Goal: Navigation & Orientation: Understand site structure

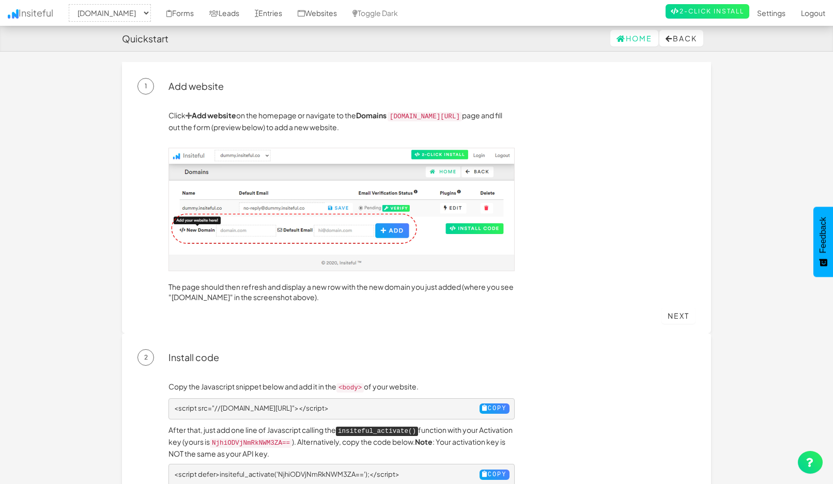
select select "2434"
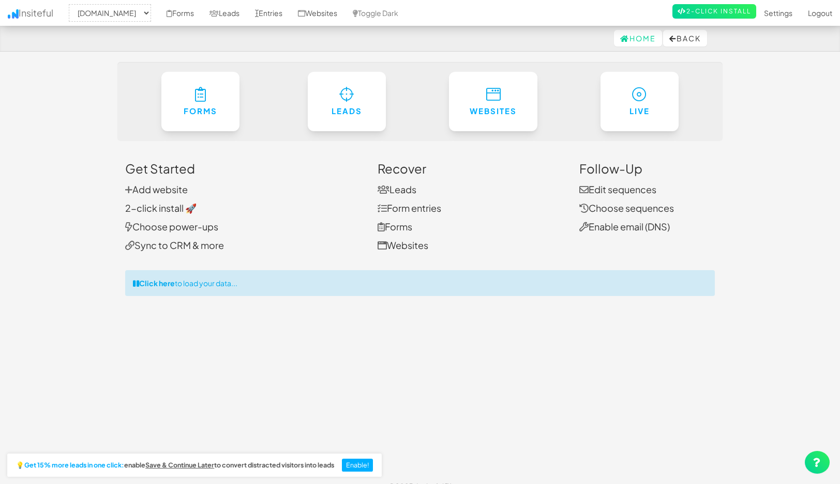
select select "2434"
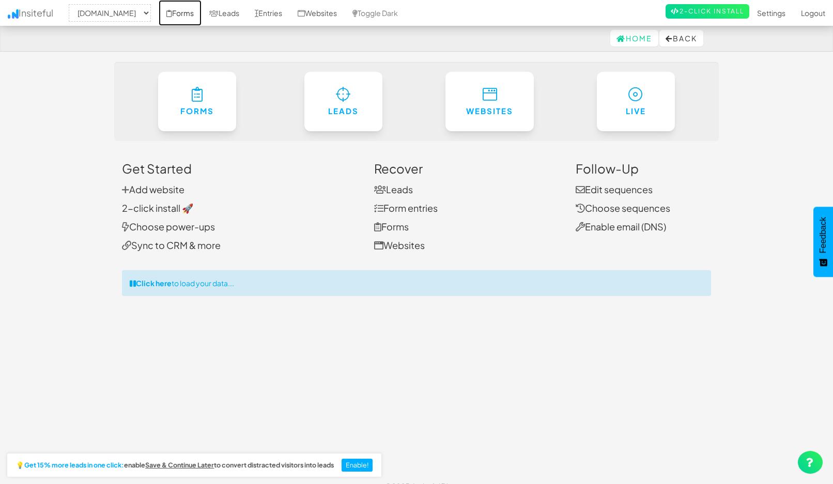
click at [202, 12] on link "Forms" at bounding box center [180, 13] width 43 height 26
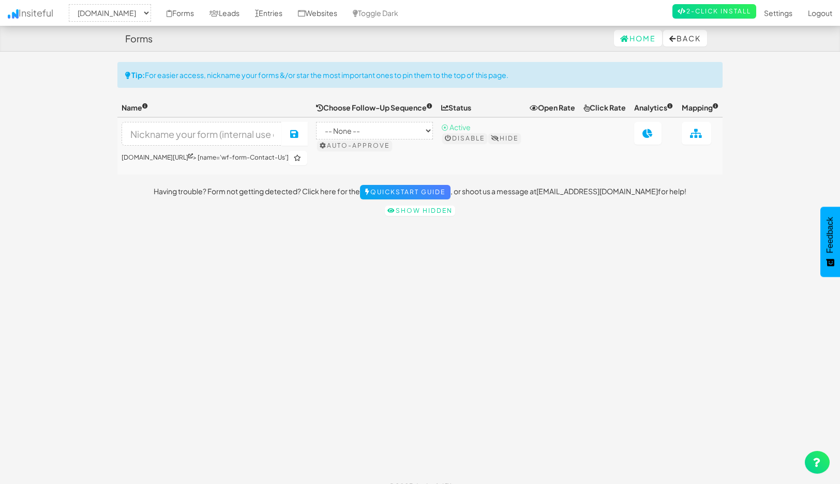
select select "2434"
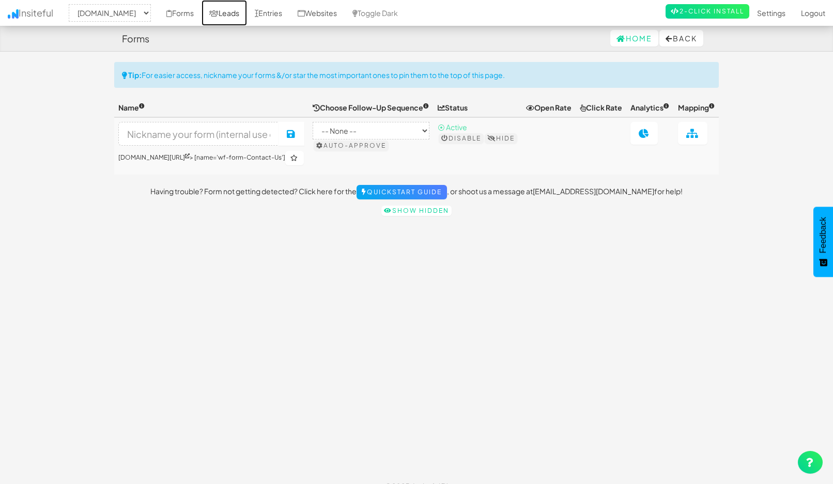
click at [246, 12] on link "Leads" at bounding box center [224, 13] width 45 height 26
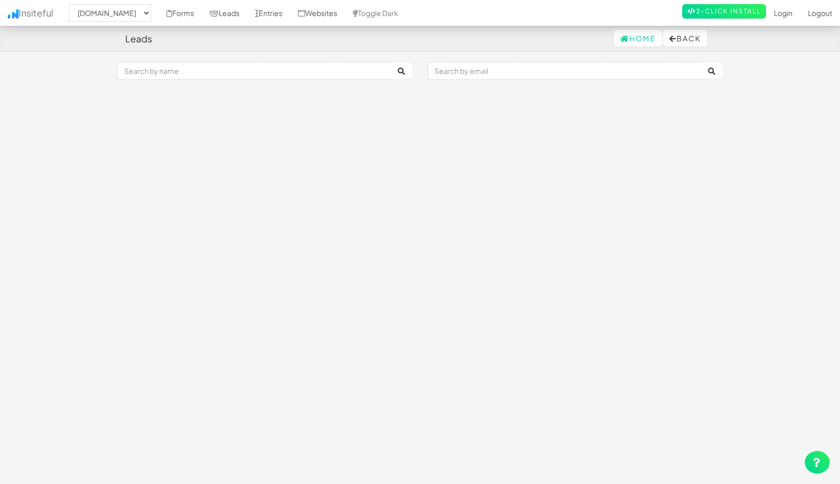
select select "2434"
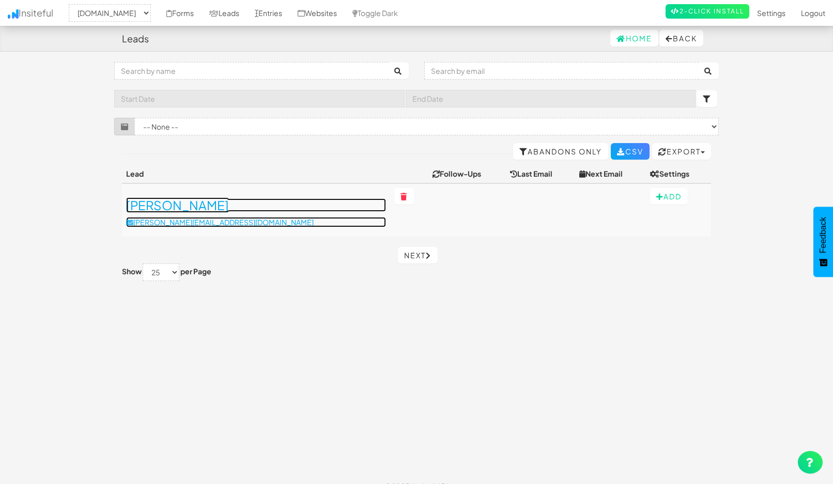
click at [158, 211] on h3 "[PERSON_NAME]" at bounding box center [256, 205] width 260 height 13
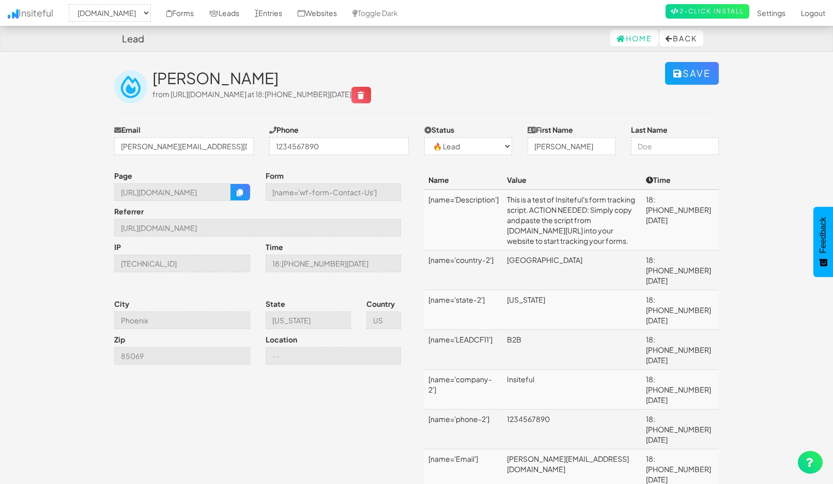
select select "2434"
select select "0"
click at [244, 12] on link "Leads" at bounding box center [224, 13] width 45 height 26
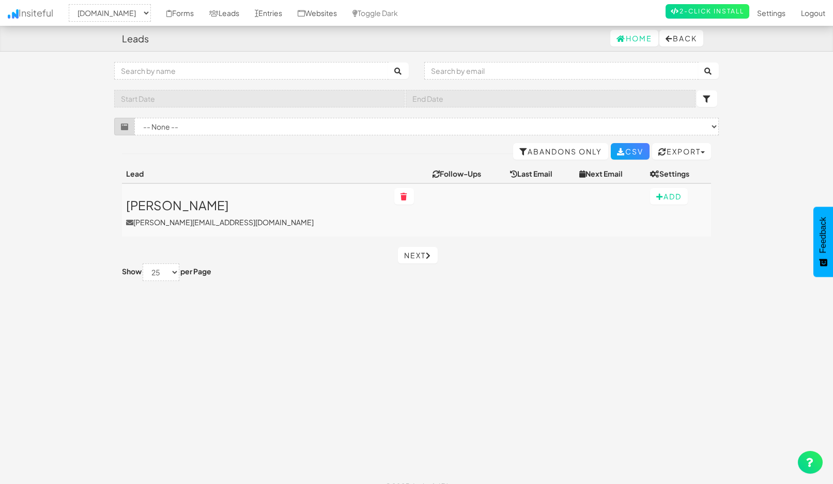
select select "2434"
click at [290, 15] on link "Entries" at bounding box center [268, 13] width 43 height 26
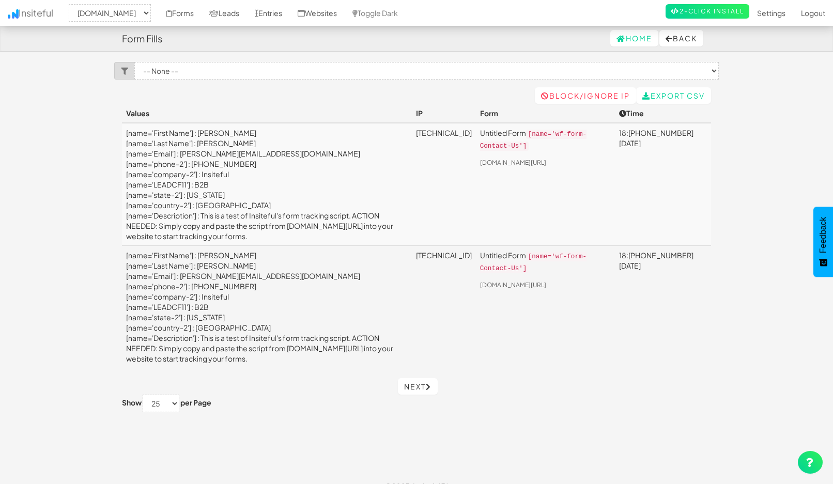
select select "2434"
click at [305, 14] on icon at bounding box center [301, 13] width 7 height 7
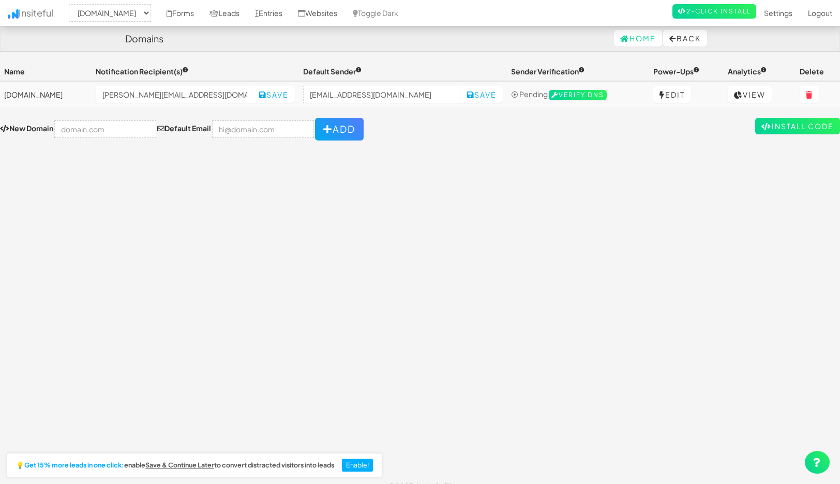
select select "2434"
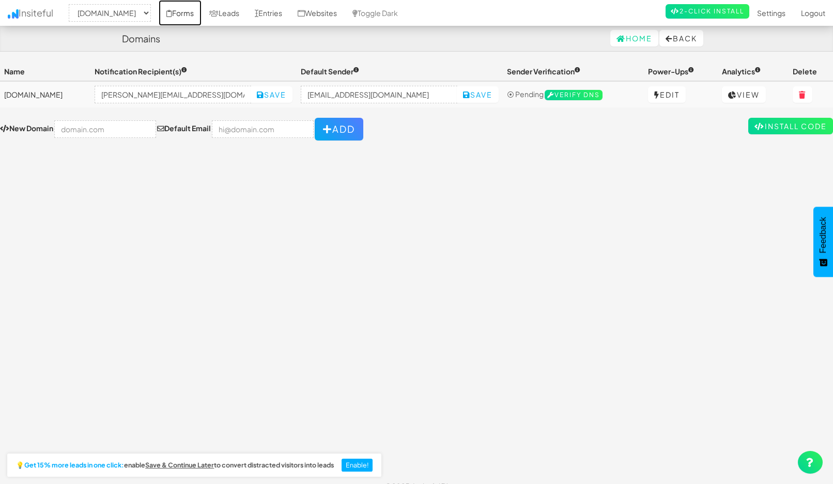
click at [192, 13] on link "Forms" at bounding box center [180, 13] width 43 height 26
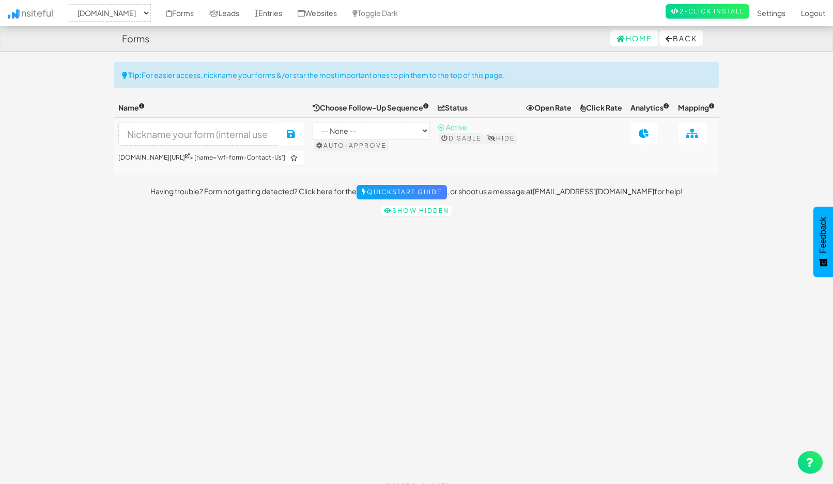
select select "2434"
click at [192, 16] on link "Forms" at bounding box center [180, 13] width 43 height 26
select select "2434"
click at [48, 14] on link "Insiteful" at bounding box center [30, 13] width 61 height 26
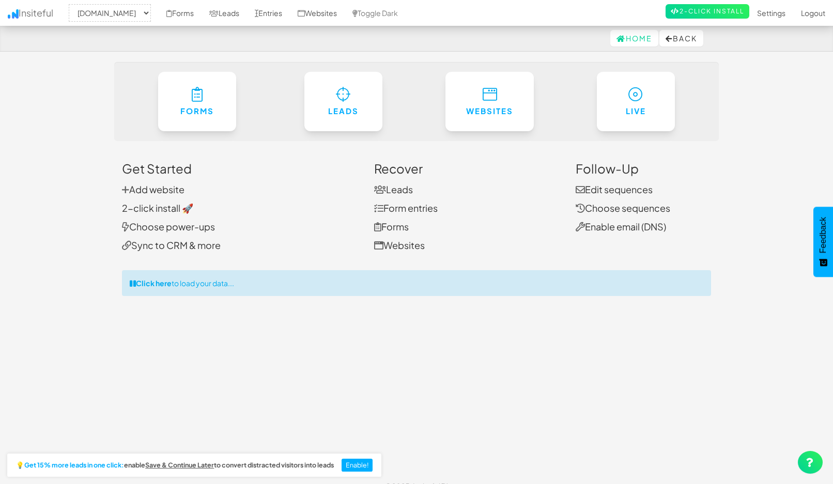
select select "2434"
